Goal: Task Accomplishment & Management: Manage account settings

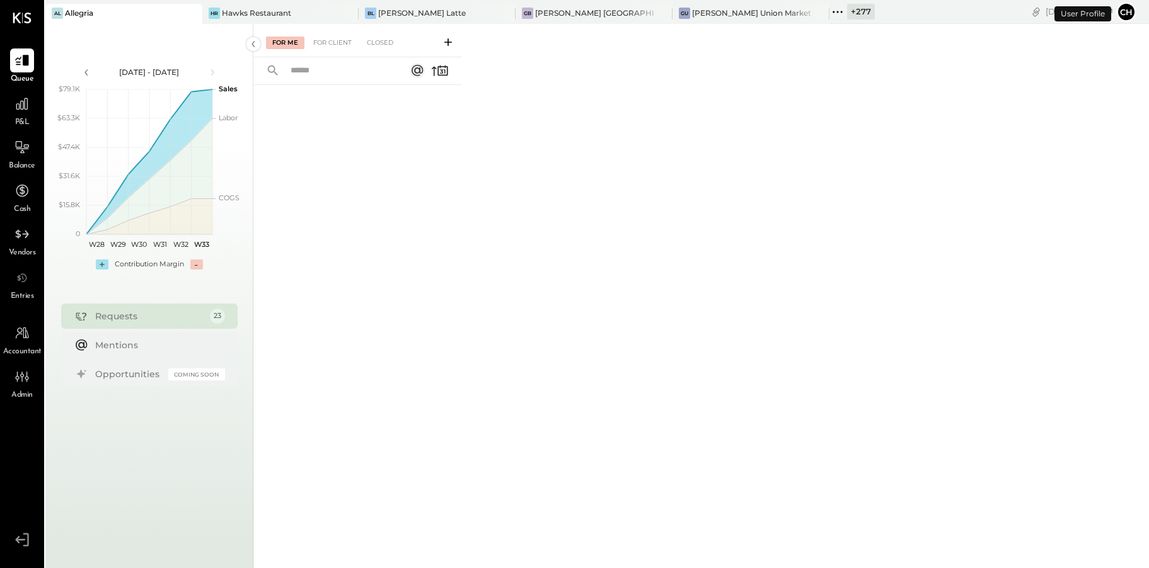
click at [829, 14] on icon at bounding box center [837, 12] width 16 height 16
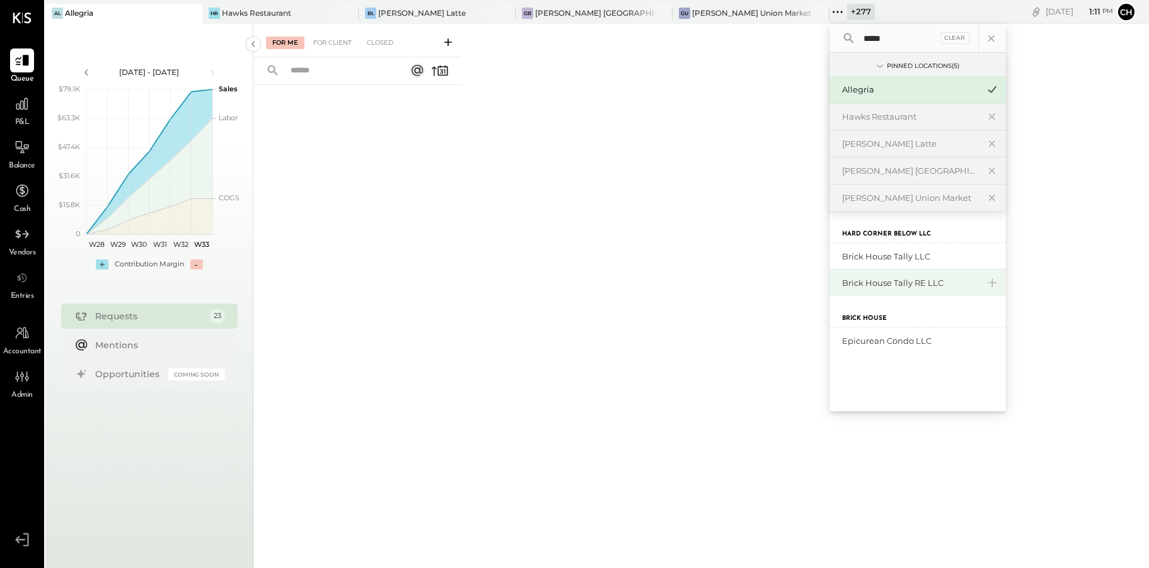
type input "*****"
click at [842, 278] on div "Brick House Tally RE LLC" at bounding box center [910, 283] width 136 height 12
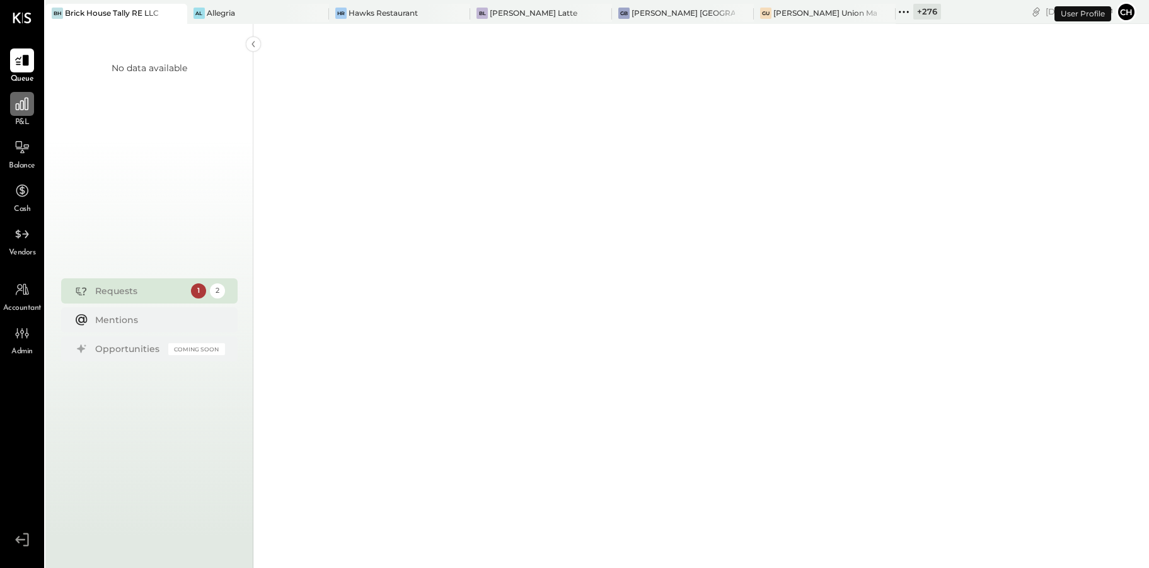
click at [18, 110] on icon at bounding box center [22, 104] width 13 height 13
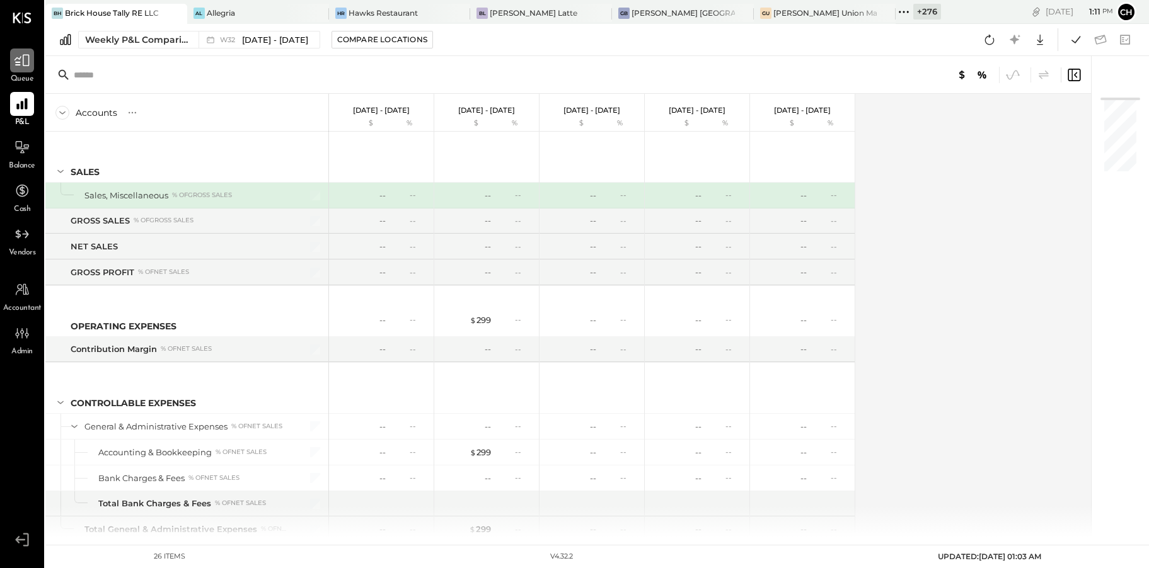
click at [22, 64] on icon at bounding box center [22, 60] width 16 height 16
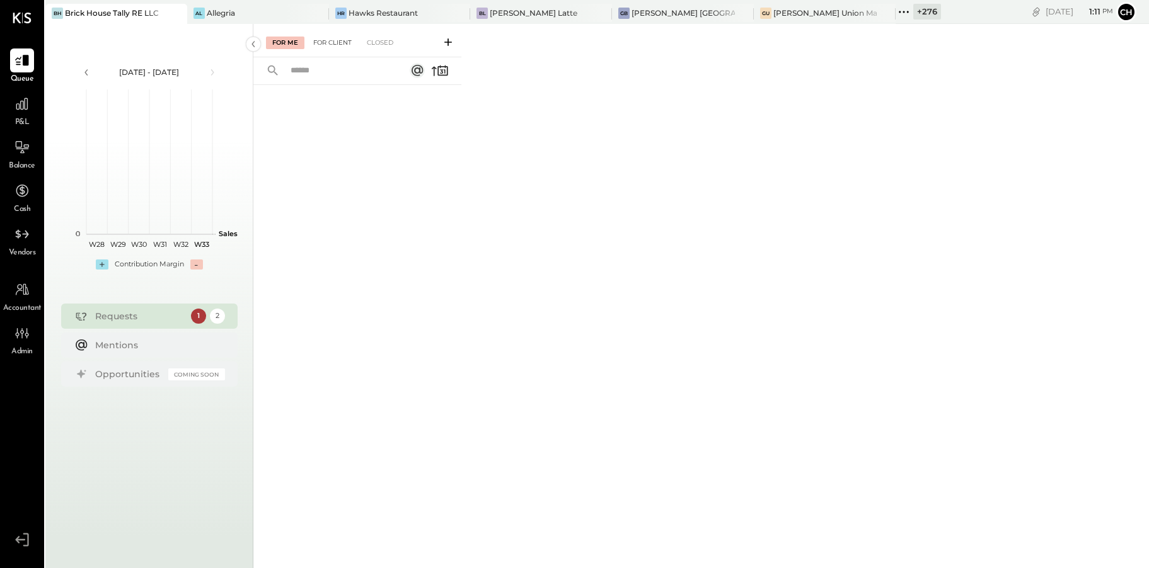
click at [348, 40] on div "For Client" at bounding box center [332, 43] width 51 height 13
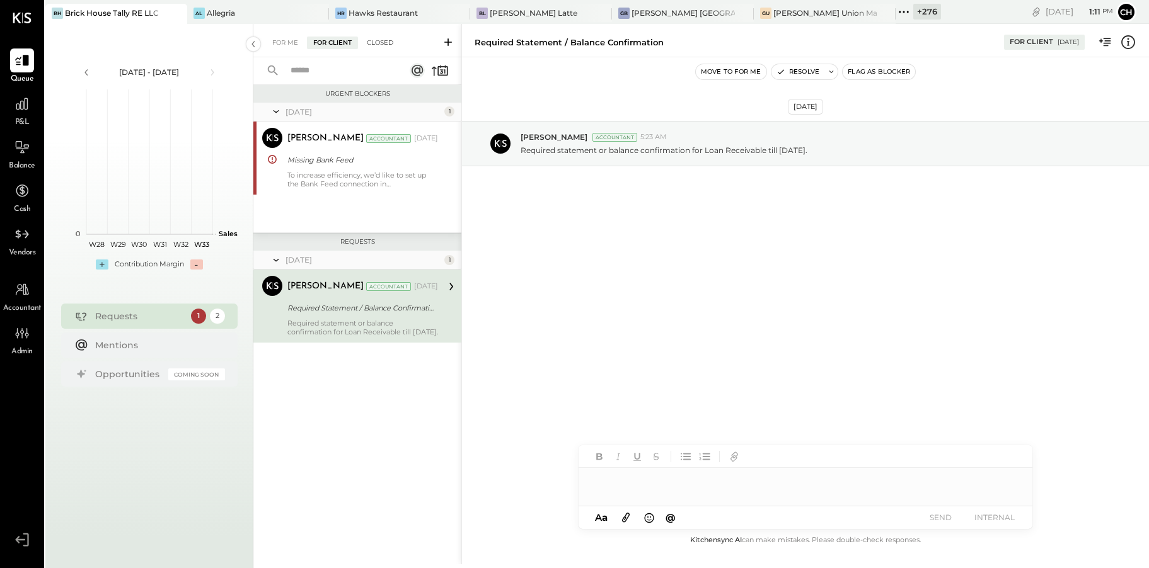
click at [377, 44] on div "Closed" at bounding box center [379, 43] width 39 height 13
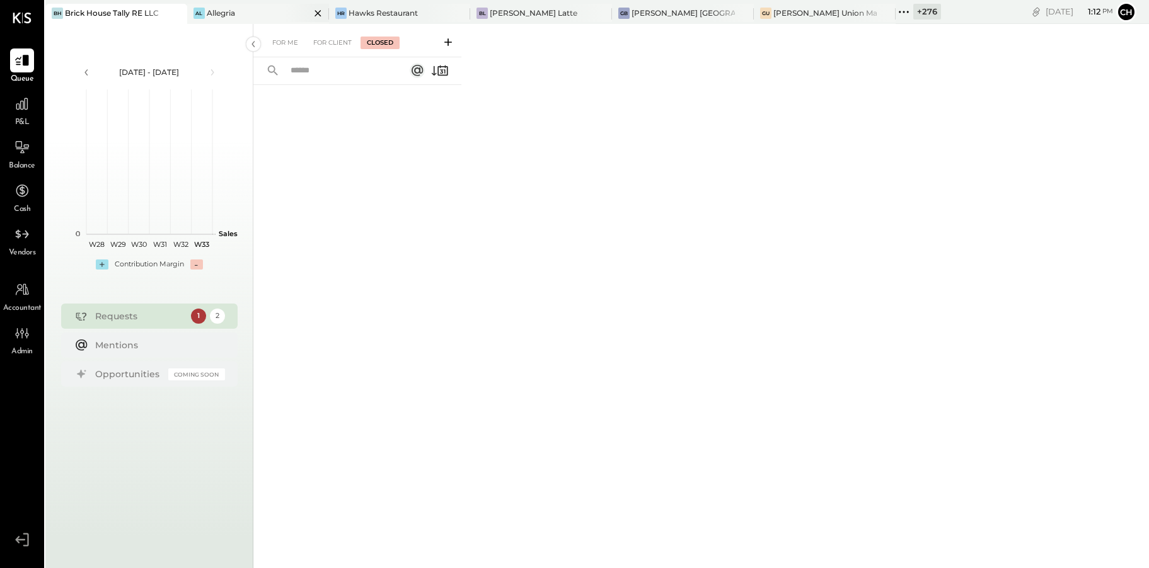
click at [310, 13] on icon at bounding box center [318, 13] width 16 height 15
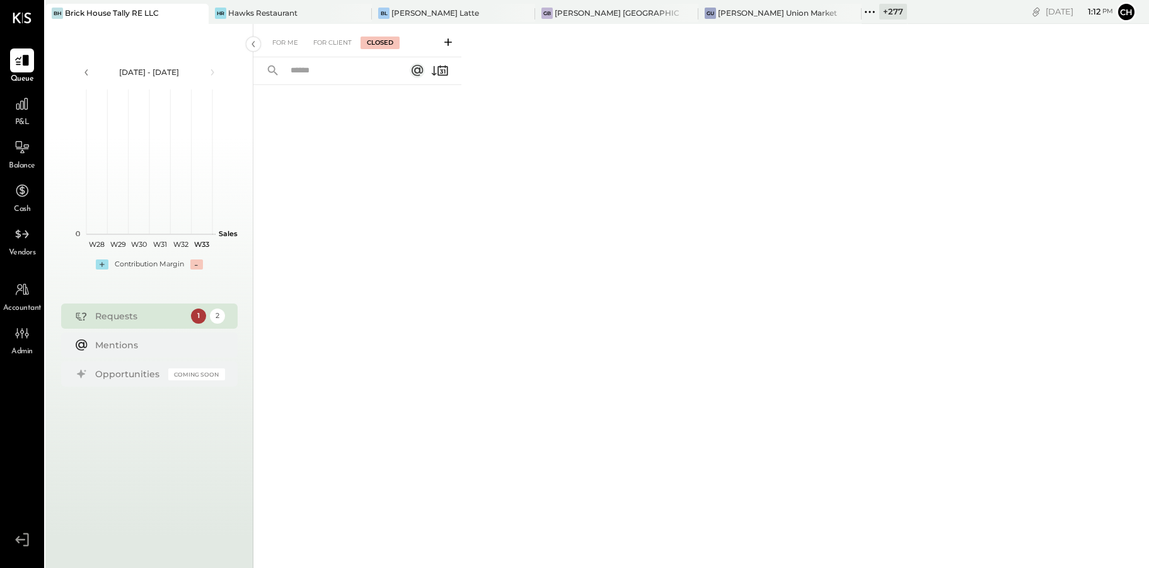
click at [288, 13] on div "[PERSON_NAME] Restaurant" at bounding box center [281, 13] width 144 height 11
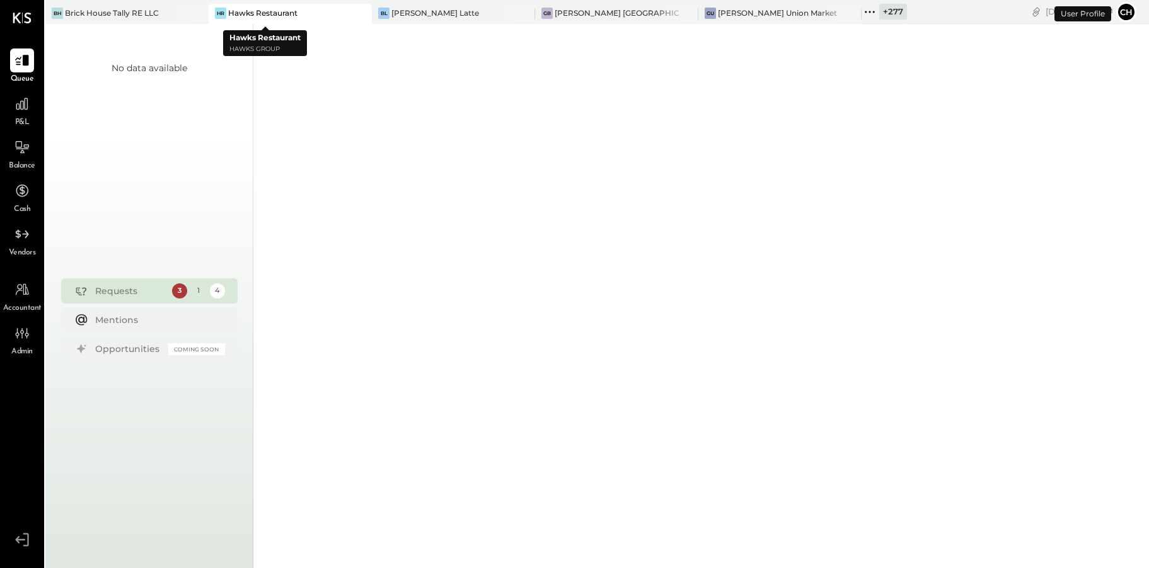
click at [353, 14] on icon at bounding box center [361, 13] width 16 height 15
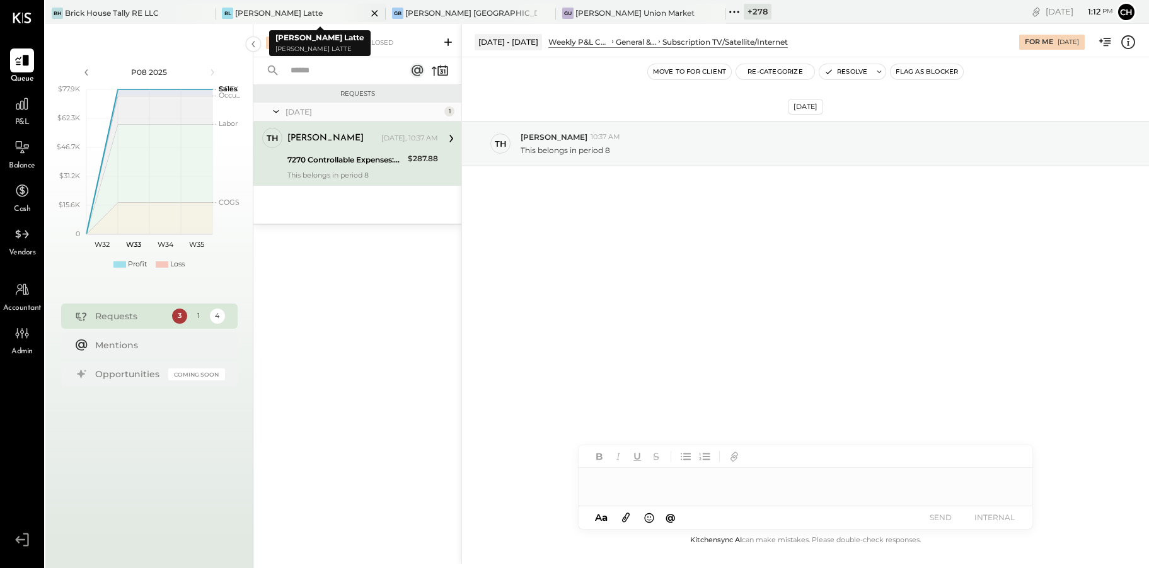
click at [372, 12] on icon at bounding box center [375, 13] width 16 height 15
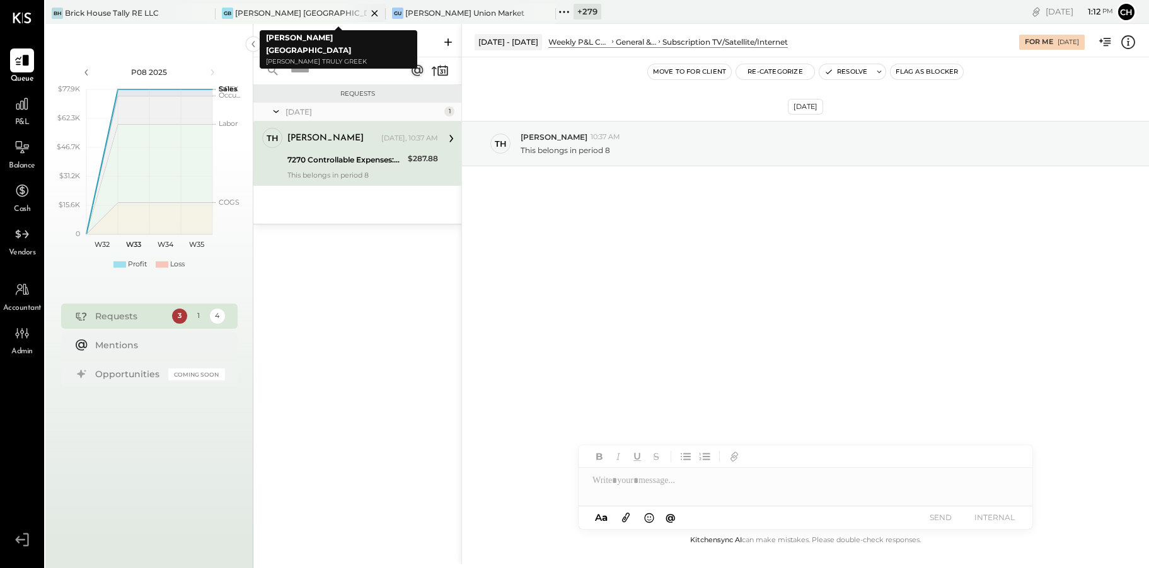
click at [376, 14] on icon at bounding box center [375, 13] width 16 height 15
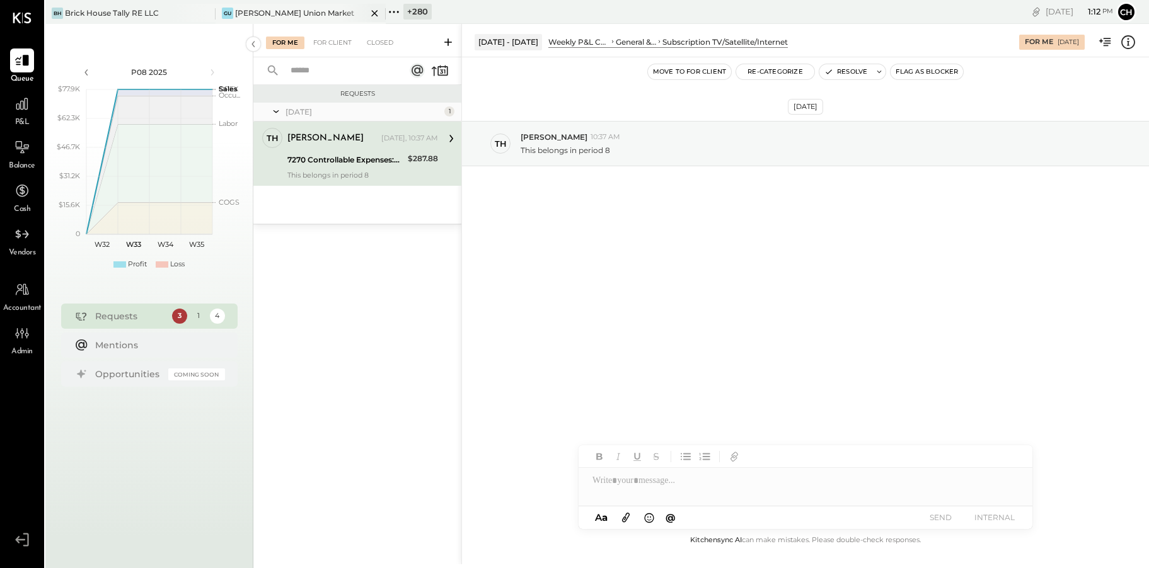
click at [376, 13] on icon at bounding box center [375, 13] width 16 height 15
click at [222, 10] on icon at bounding box center [223, 12] width 16 height 16
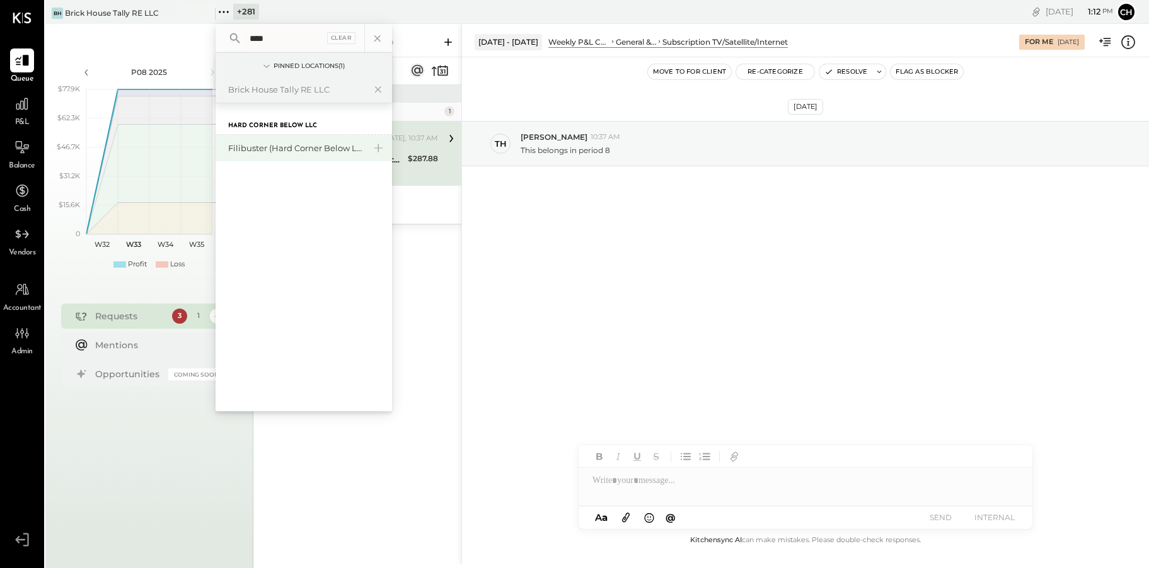
type input "****"
click at [263, 147] on div "Filibuster (Hard Corner Below LLC)" at bounding box center [296, 148] width 136 height 12
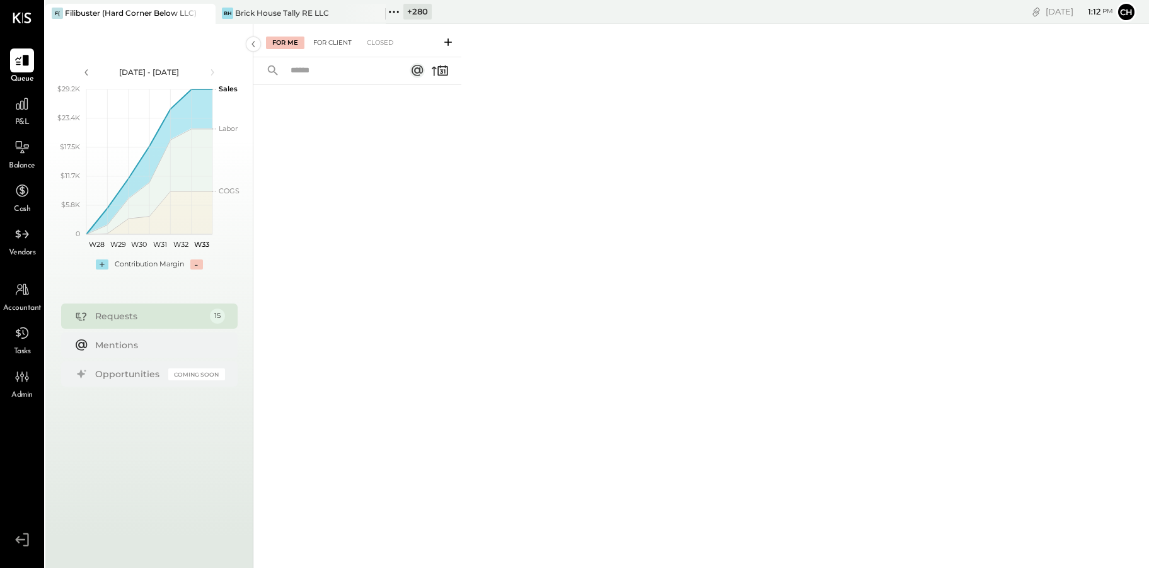
click at [328, 45] on div "For Client" at bounding box center [332, 43] width 51 height 13
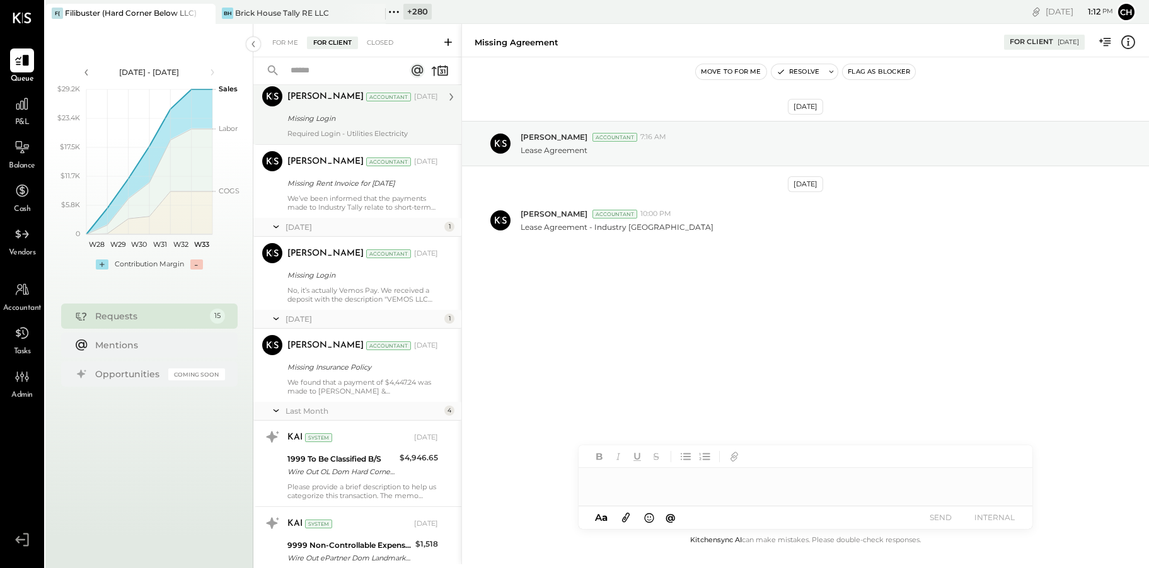
scroll to position [527, 0]
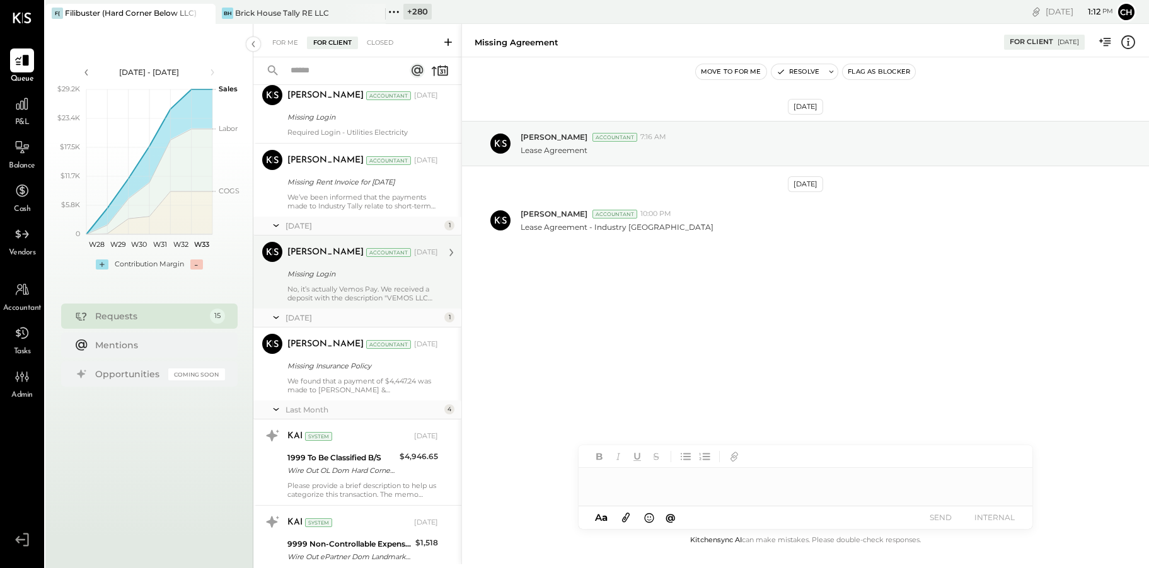
click at [341, 274] on div "[PERSON_NAME] Accountant [DATE] Missing Login No, it’s actually Vemos Pay. We r…" at bounding box center [362, 272] width 151 height 60
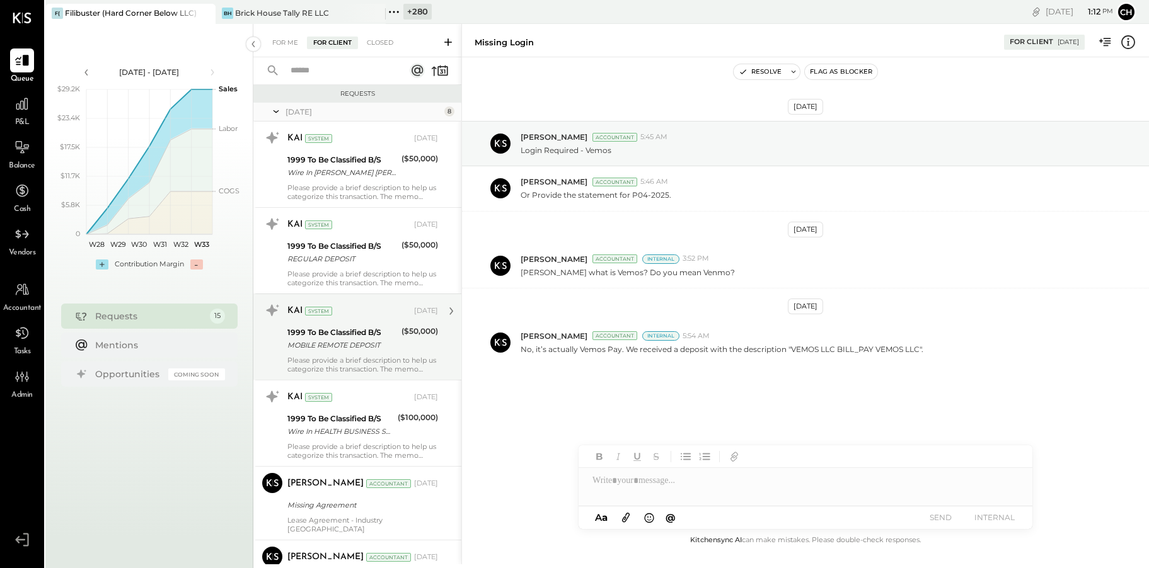
click at [386, 343] on div "MOBILE REMOTE DEPOSIT" at bounding box center [342, 345] width 110 height 13
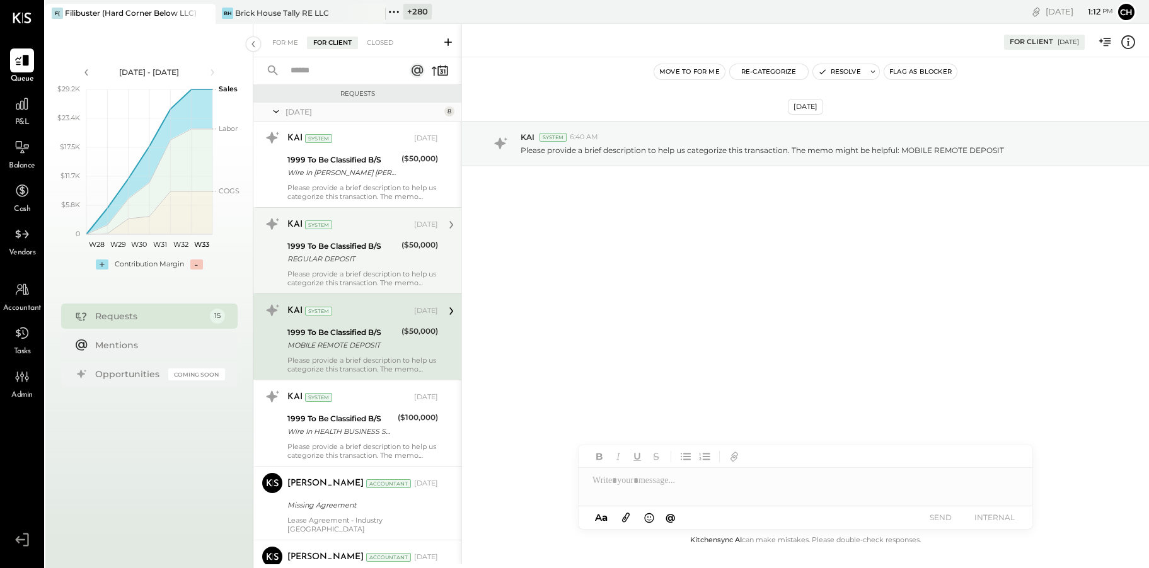
click at [371, 263] on div "REGULAR DEPOSIT" at bounding box center [342, 259] width 110 height 13
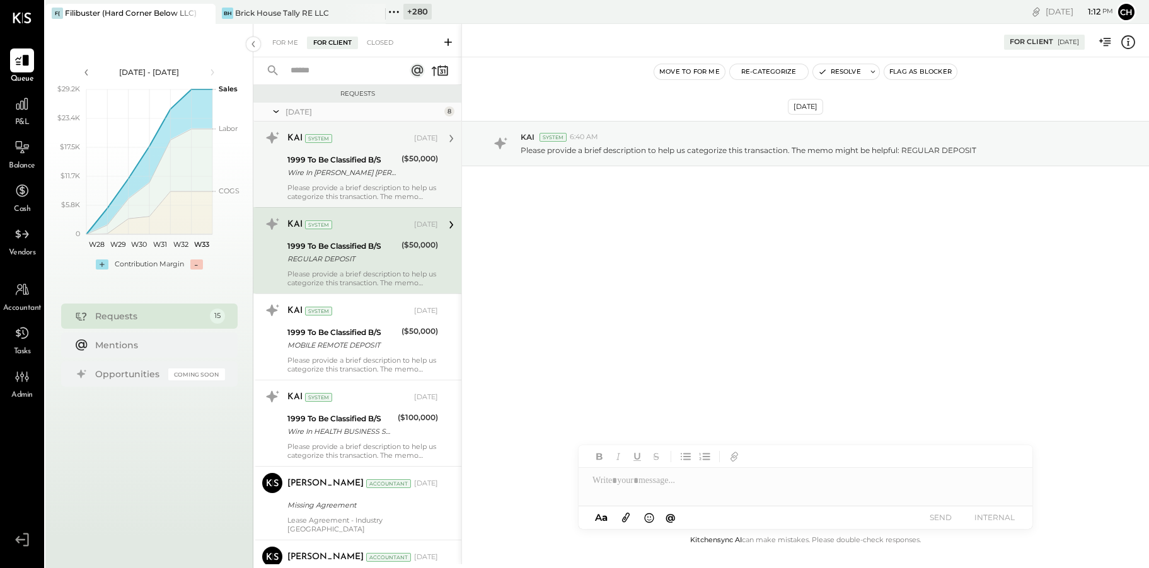
click at [372, 185] on div "Please provide a brief description to help us categorize this transaction. The …" at bounding box center [362, 192] width 151 height 18
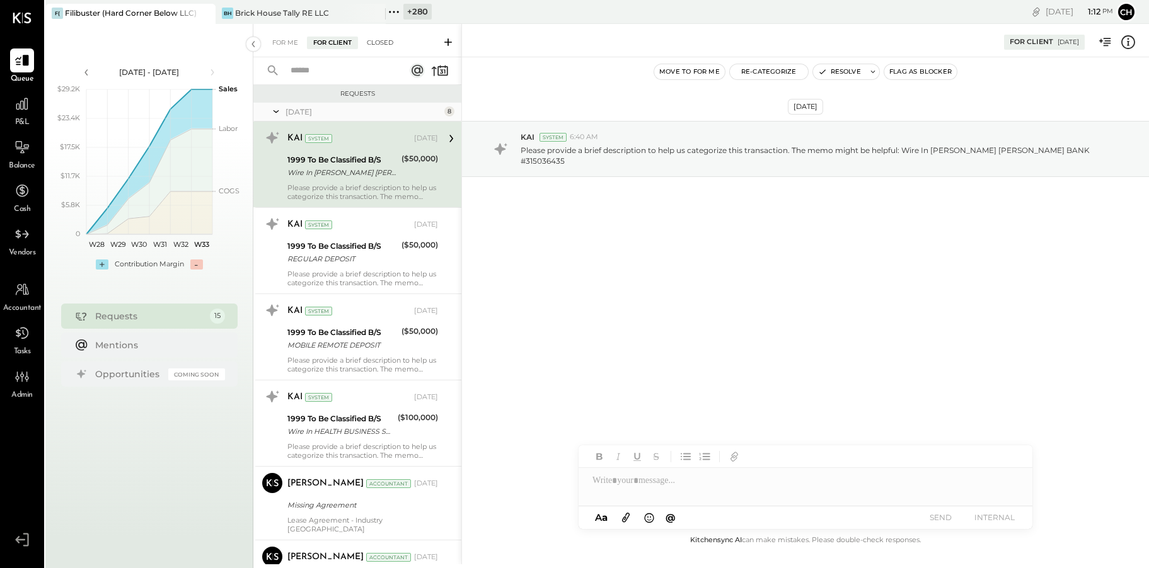
click at [377, 40] on div "Closed" at bounding box center [379, 43] width 39 height 13
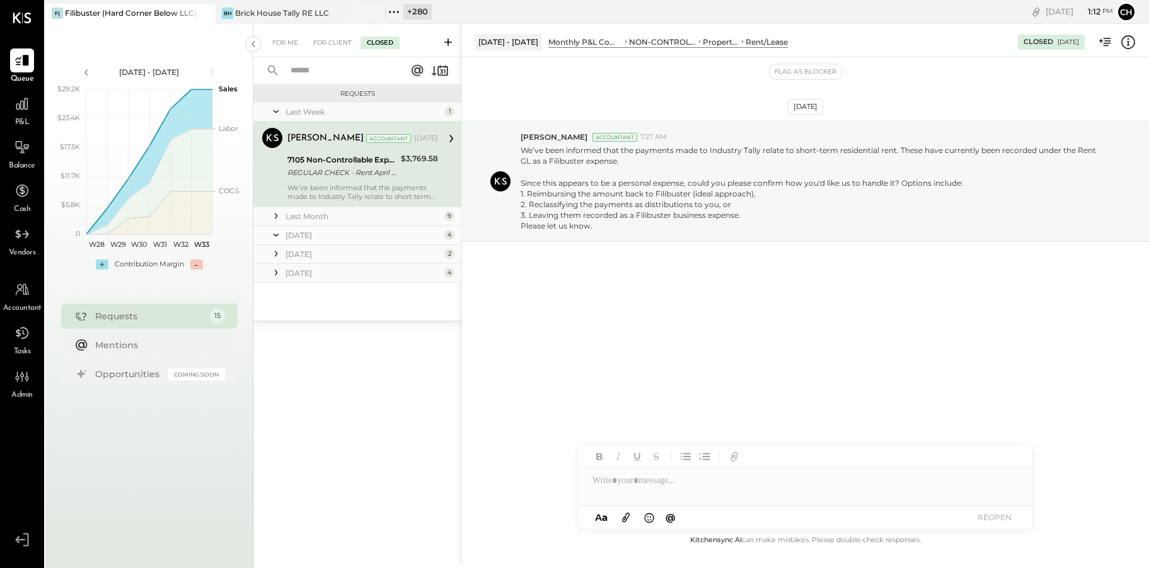
click at [277, 212] on icon at bounding box center [276, 216] width 13 height 13
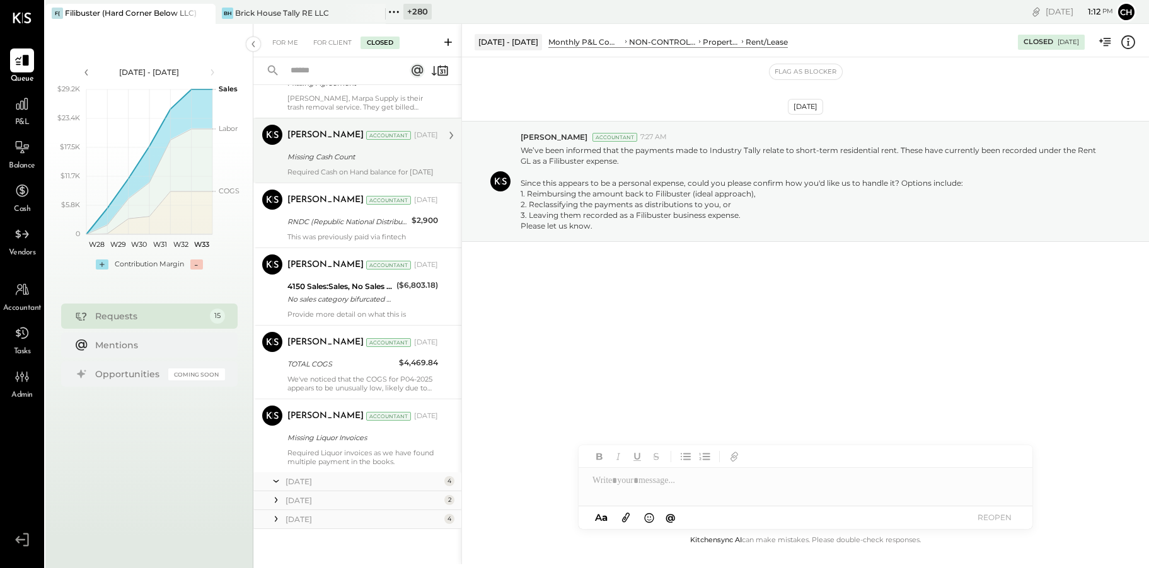
scroll to position [436, 0]
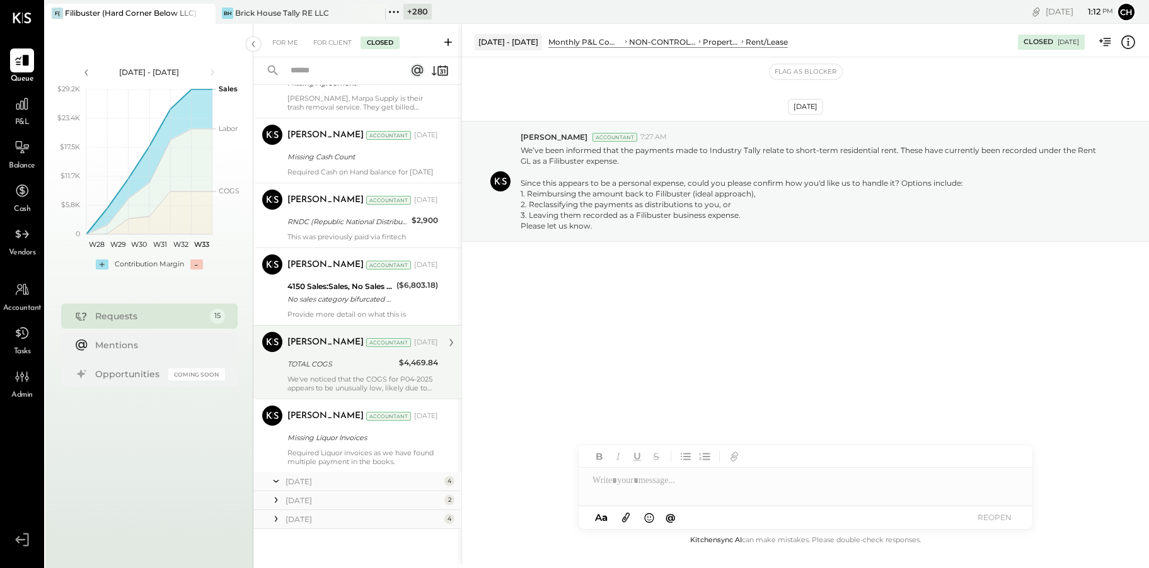
click at [316, 375] on div "We've noticed that the COGS for P04-2025 appears to be unusually low, likely du…" at bounding box center [362, 384] width 151 height 18
